Goal: Register for event/course

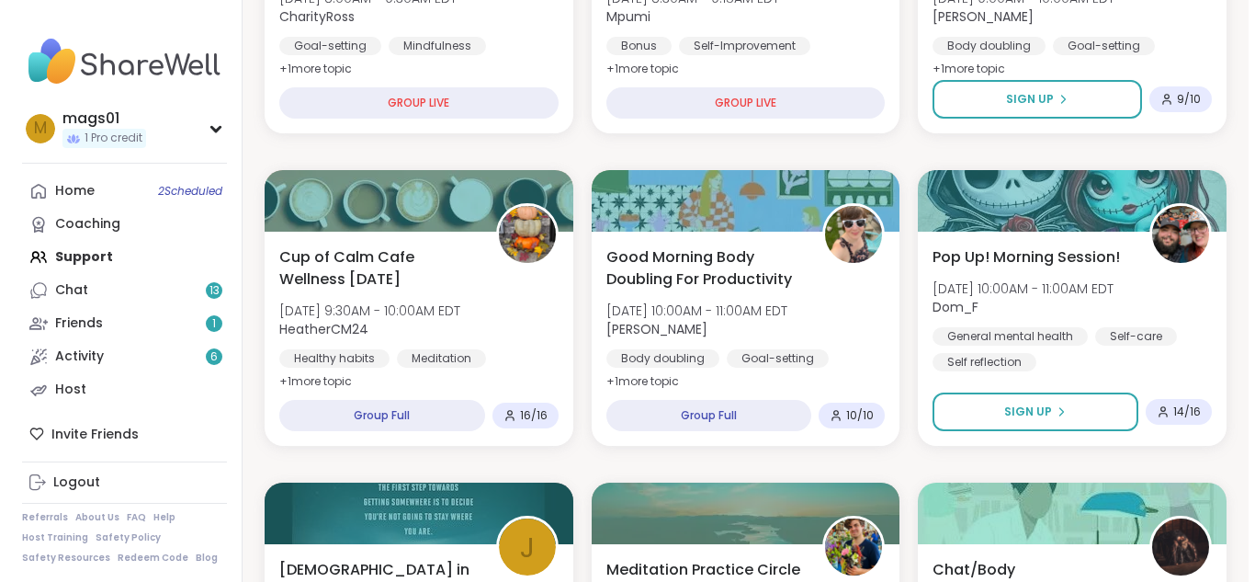
scroll to position [504, 0]
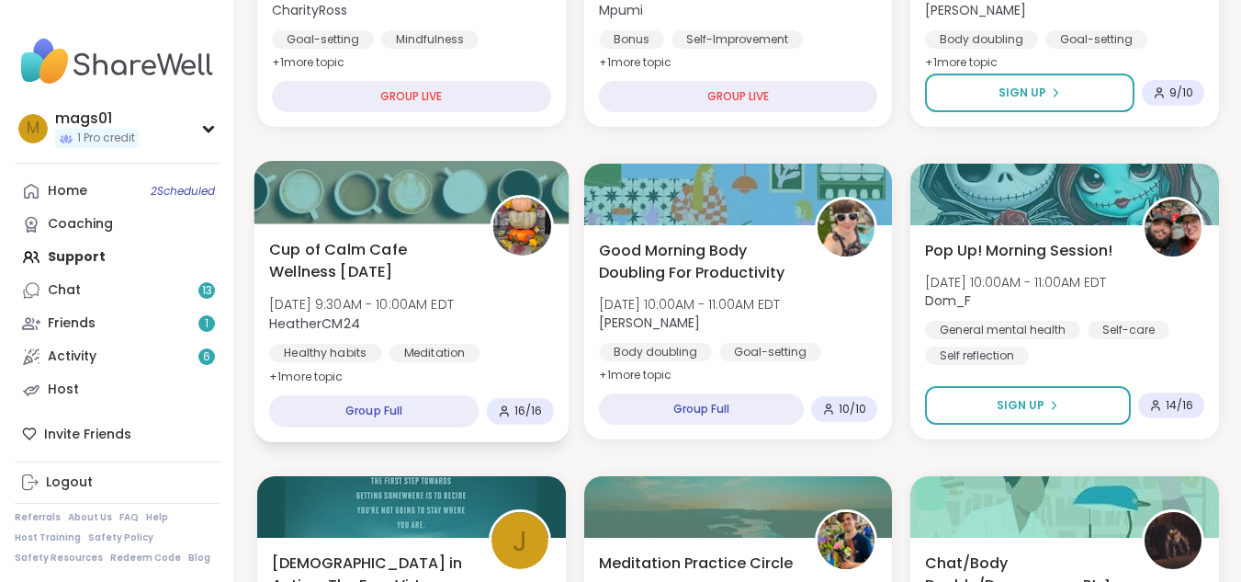
click at [510, 408] on icon at bounding box center [503, 410] width 13 height 13
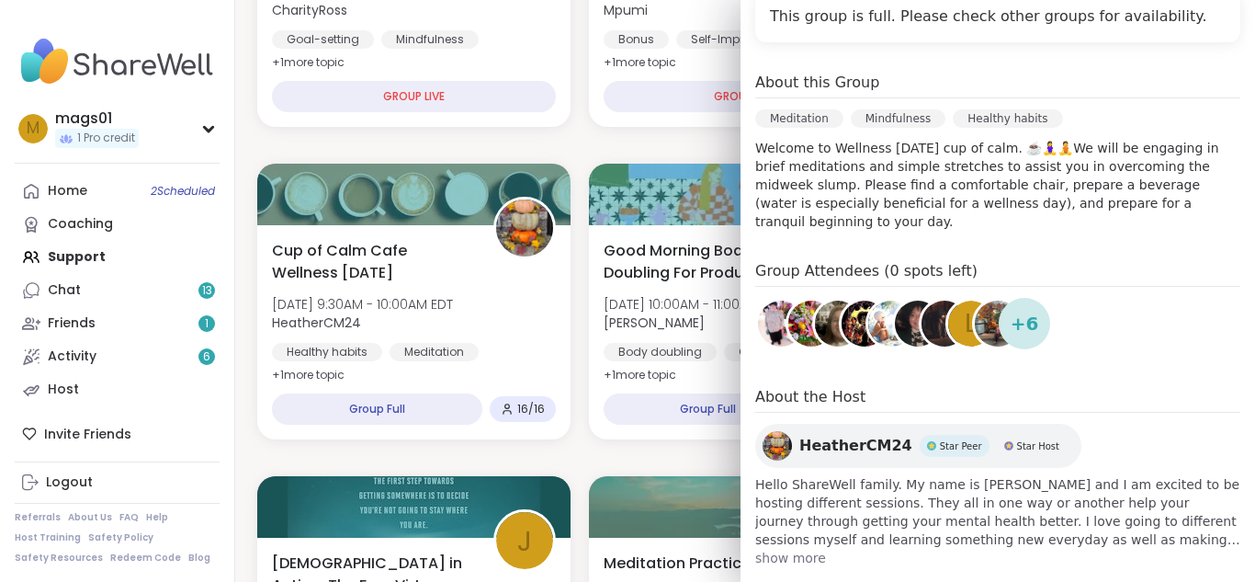
scroll to position [441, 0]
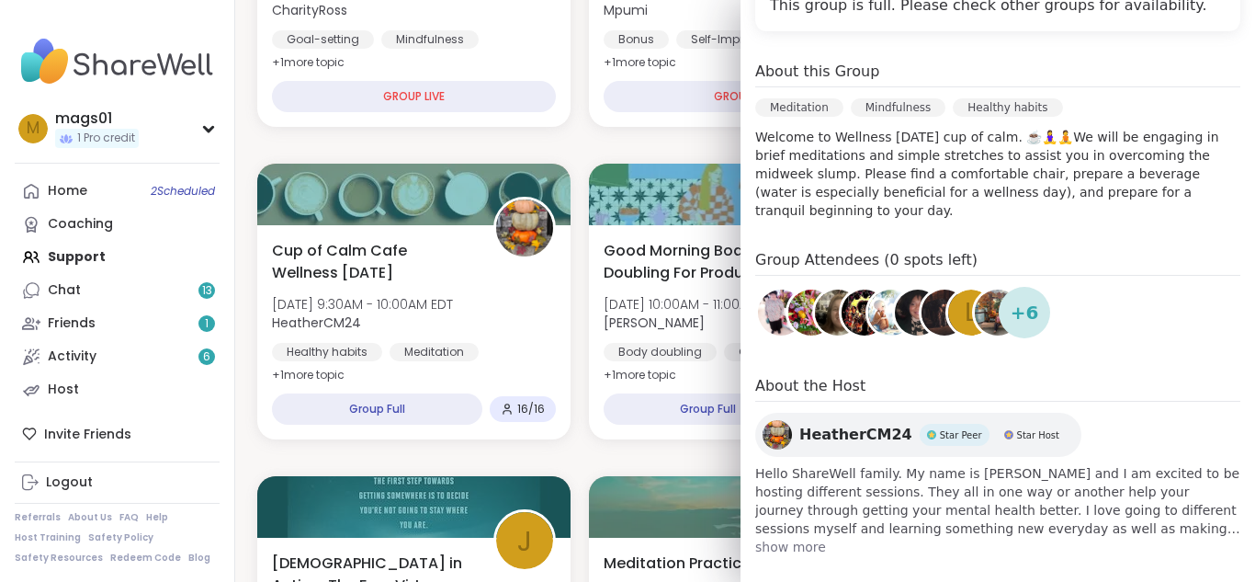
click at [786, 538] on span "show more" at bounding box center [997, 547] width 485 height 18
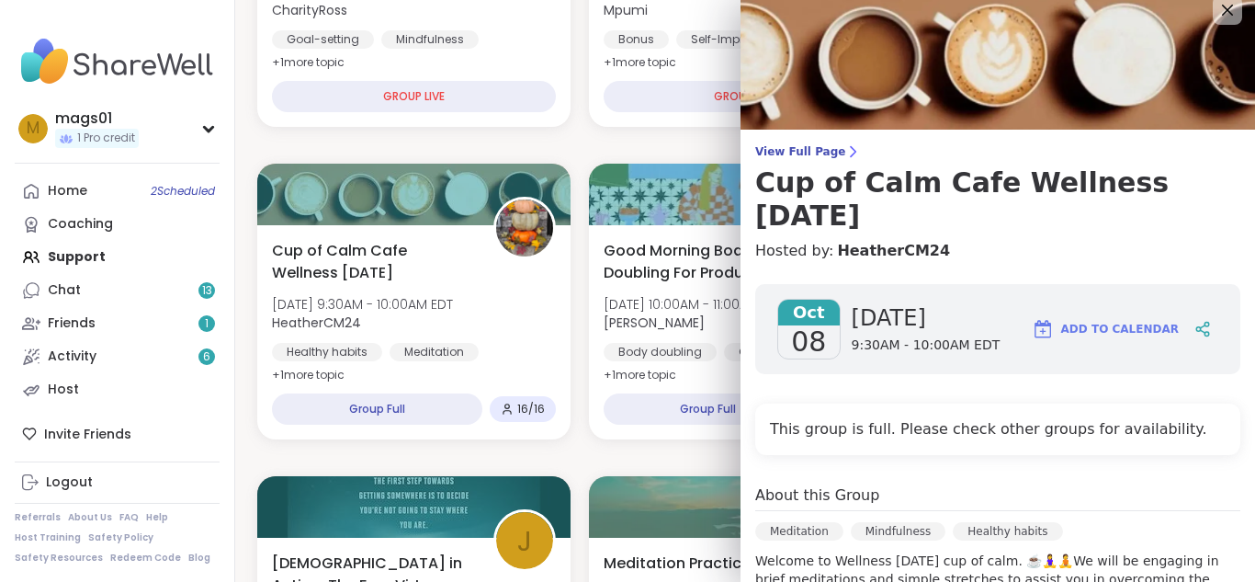
scroll to position [0, 0]
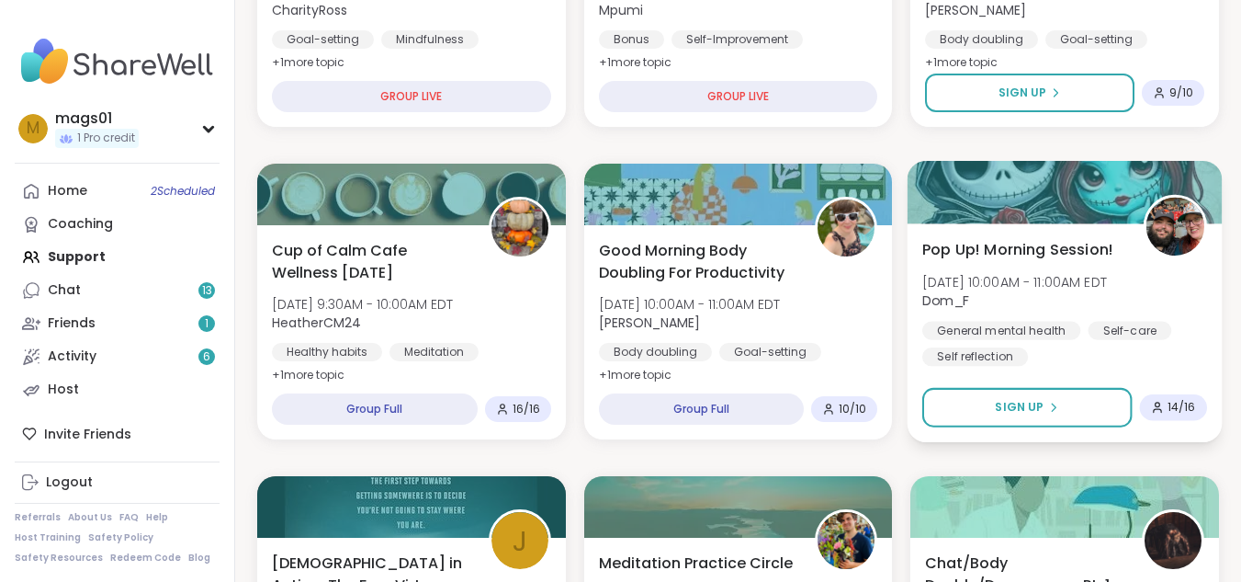
click at [1182, 402] on span "14 / 16" at bounding box center [1182, 407] width 28 height 15
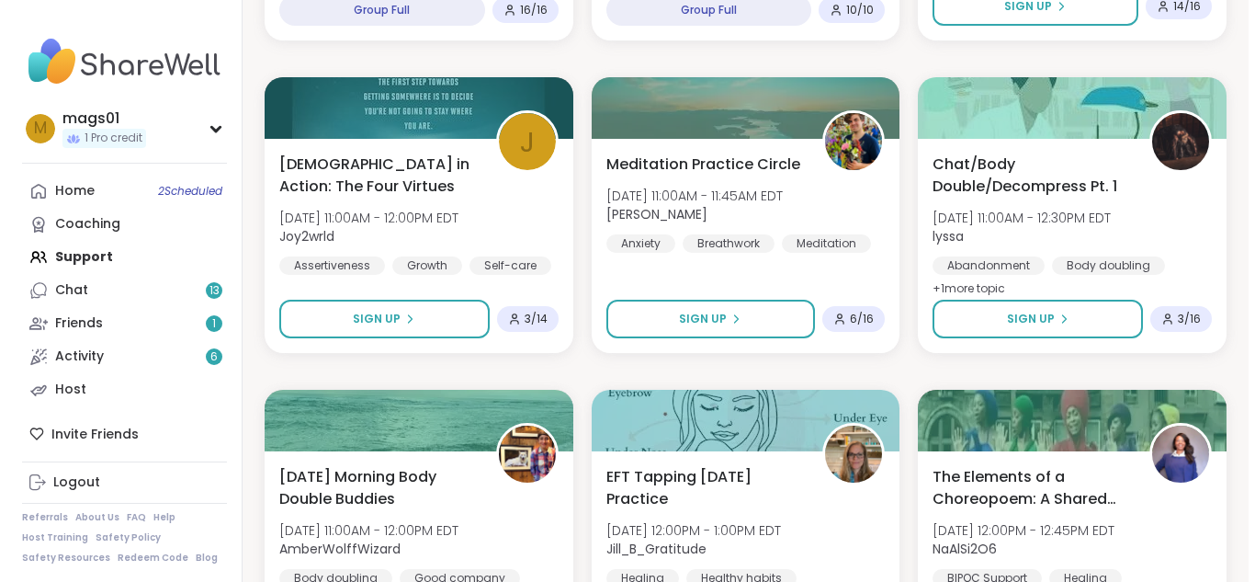
scroll to position [866, 0]
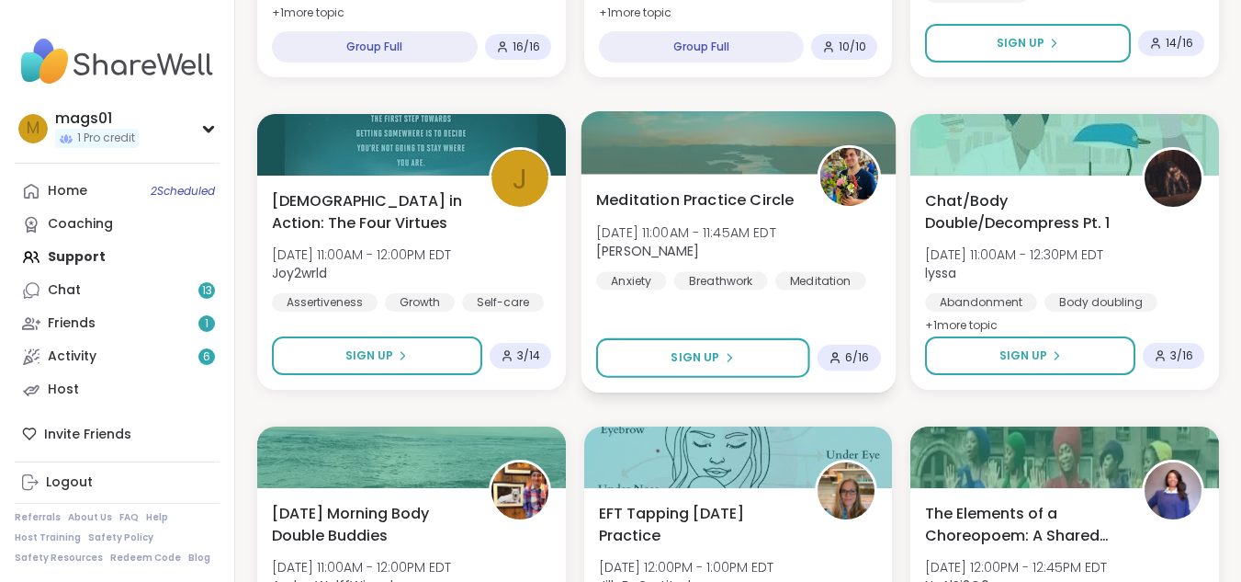
click at [848, 314] on div "Meditation Practice Circle Wed, Oct 08 | 11:00AM - 11:45AM EDT Nicholas Anxiety…" at bounding box center [738, 283] width 314 height 219
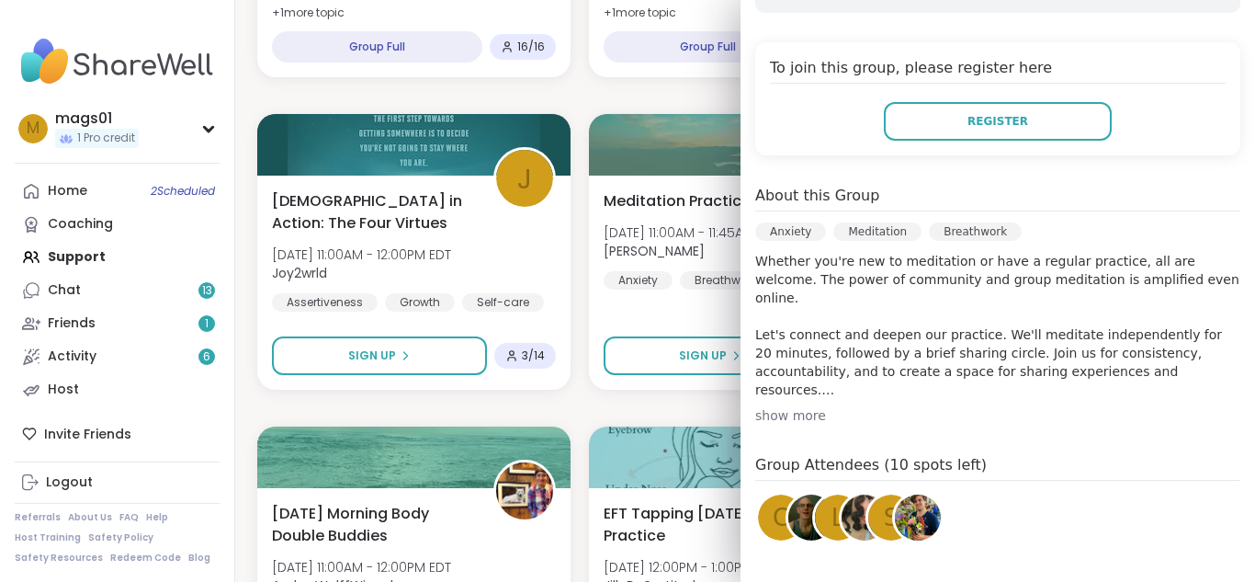
scroll to position [346, 0]
click at [779, 414] on div "show more" at bounding box center [997, 414] width 485 height 18
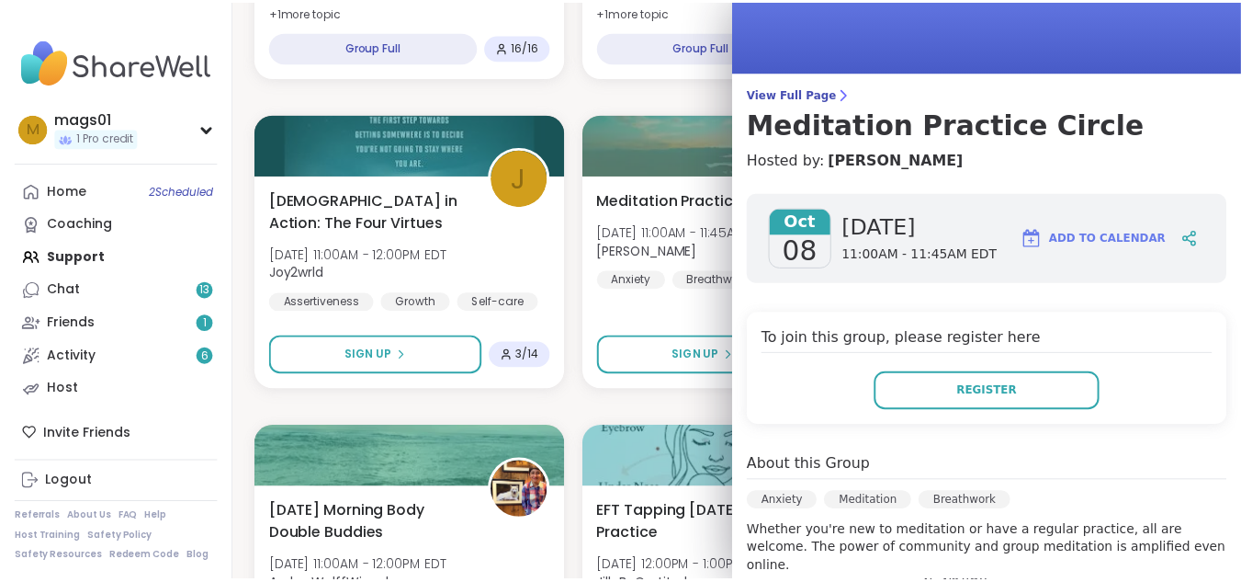
scroll to position [0, 0]
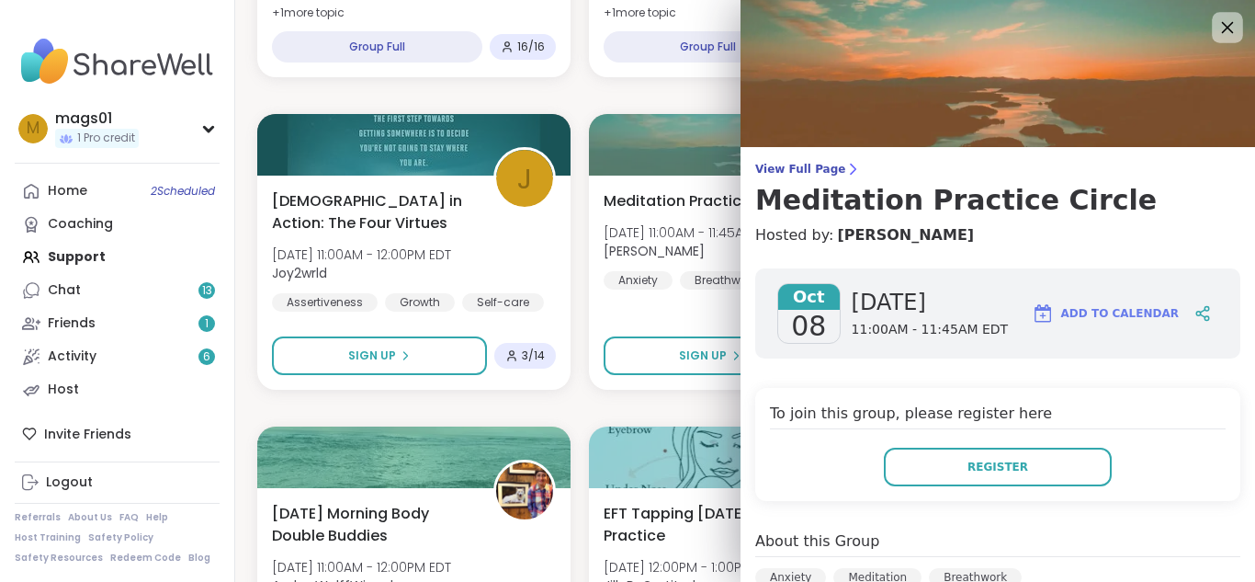
click at [1222, 24] on icon at bounding box center [1228, 28] width 12 height 12
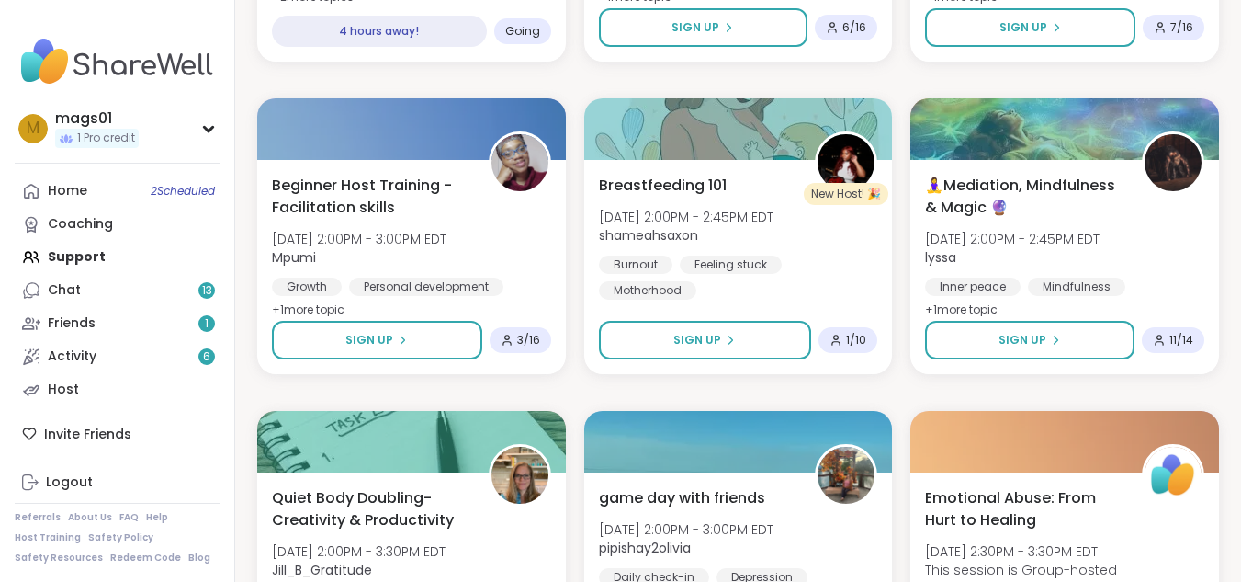
scroll to position [2445, 0]
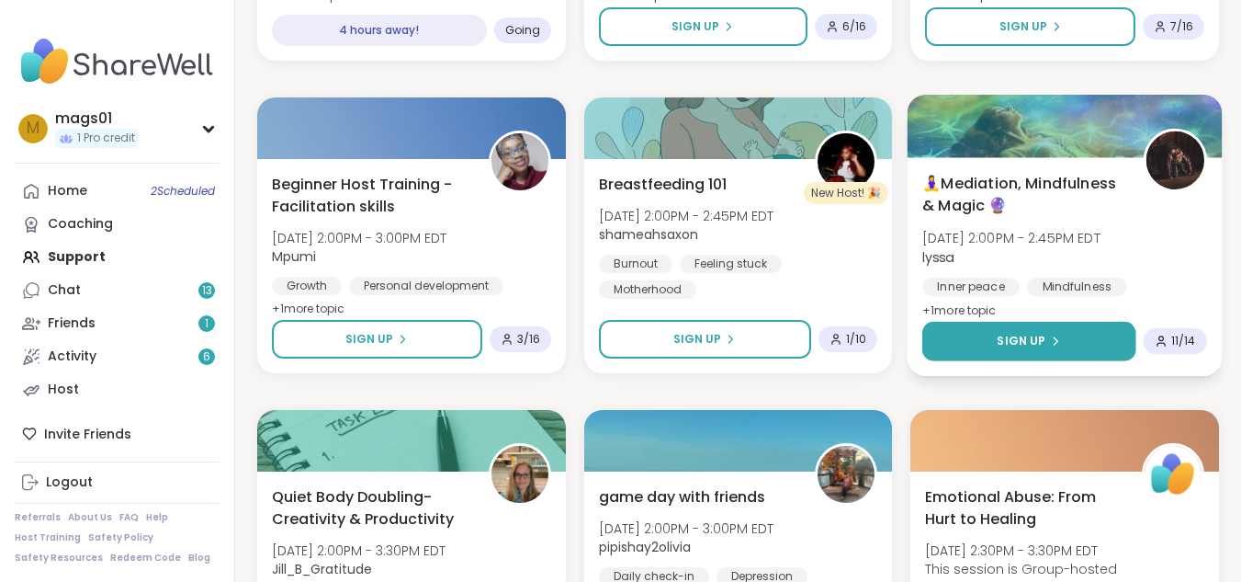
click at [1018, 329] on button "Sign Up" at bounding box center [1028, 342] width 213 height 40
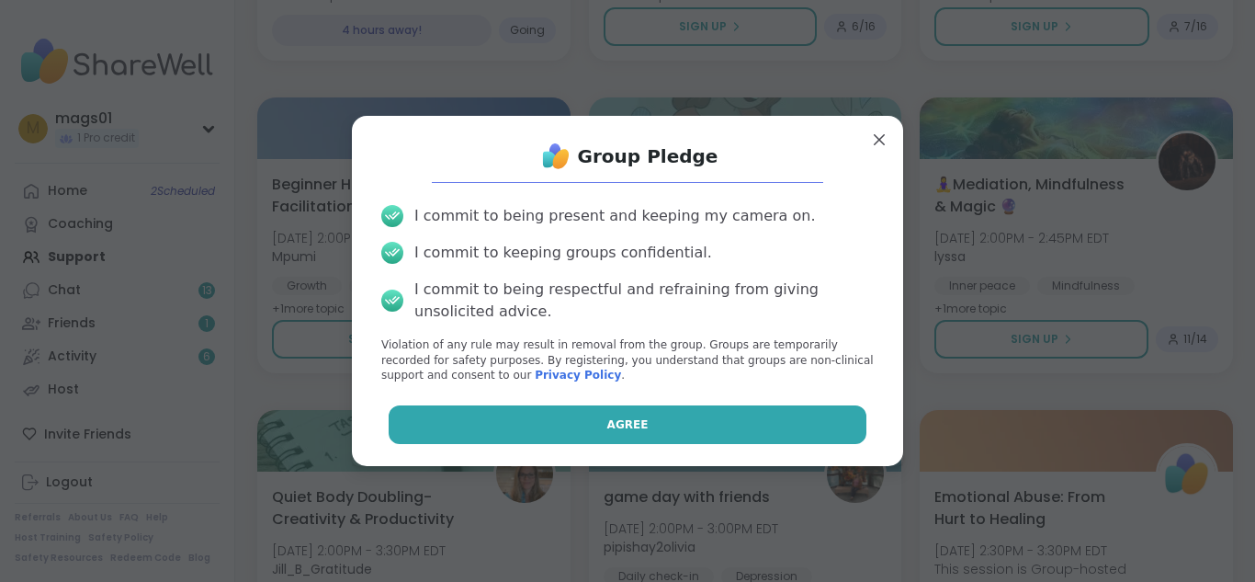
click at [645, 422] on button "Agree" at bounding box center [628, 424] width 479 height 39
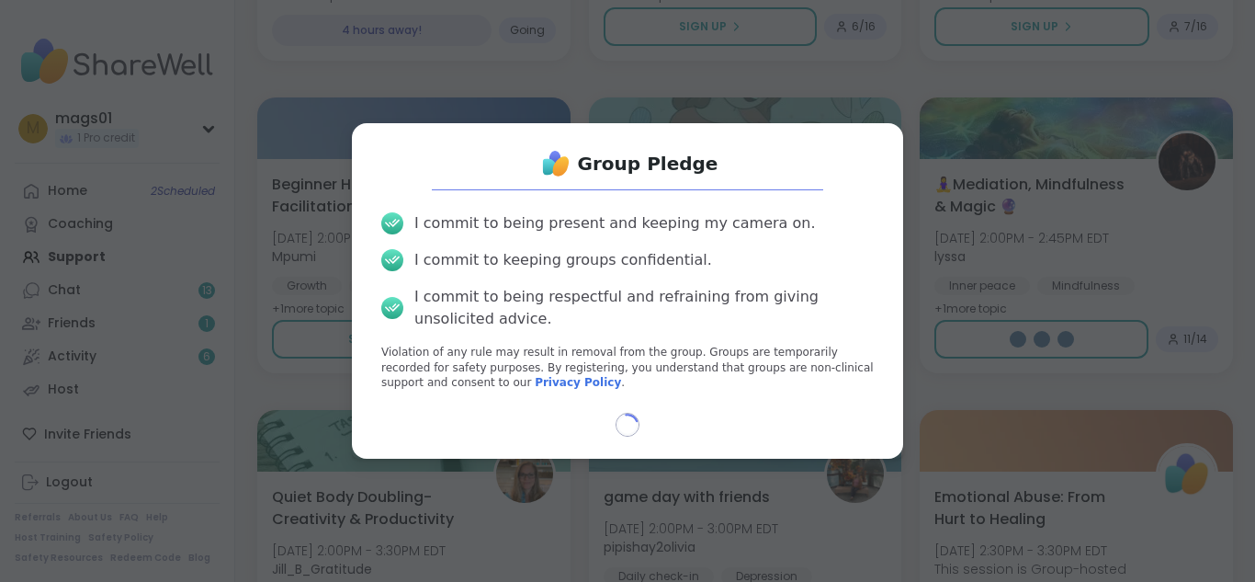
select select "**"
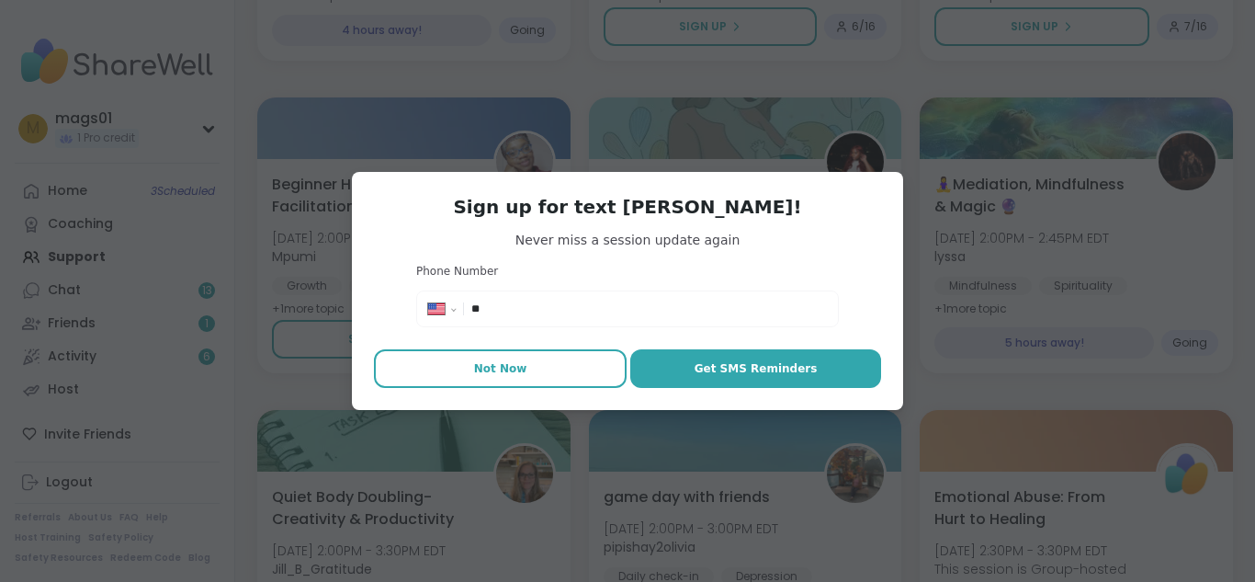
click at [486, 376] on span "Not Now" at bounding box center [500, 368] width 53 height 17
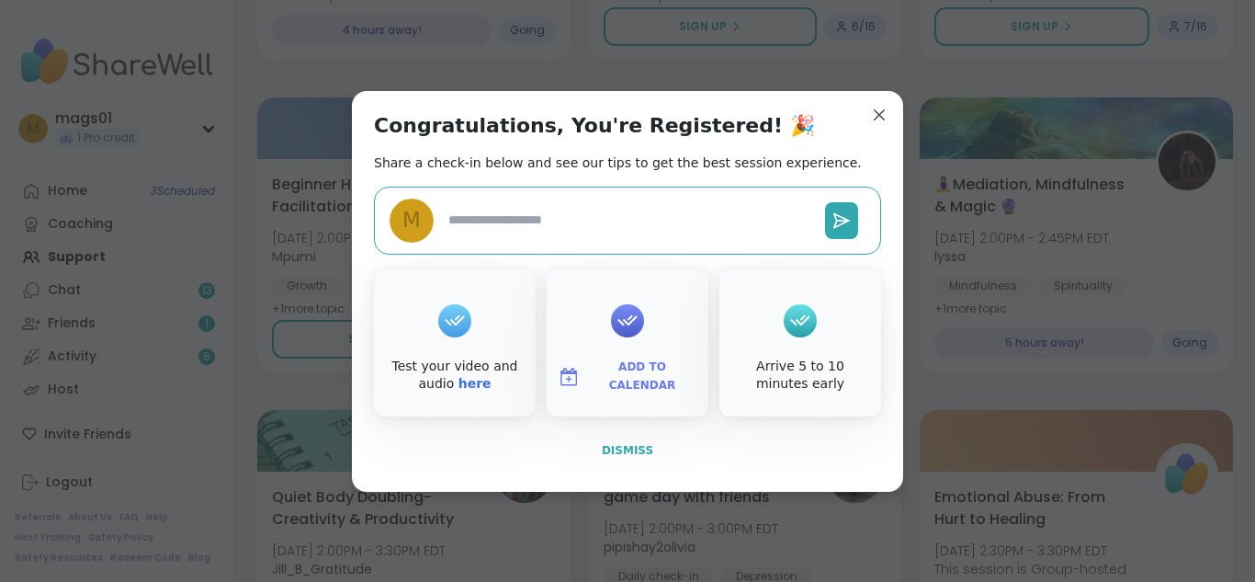
click at [638, 449] on span "Dismiss" at bounding box center [627, 450] width 51 height 13
